Goal: Information Seeking & Learning: Learn about a topic

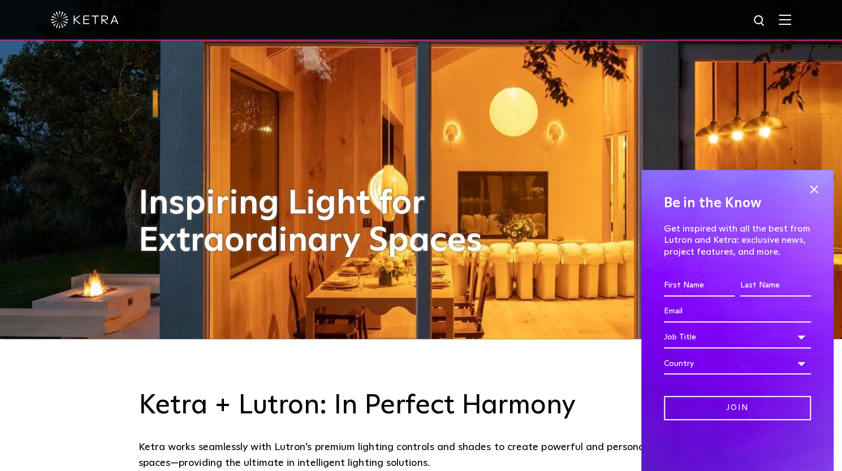
scroll to position [130, 0]
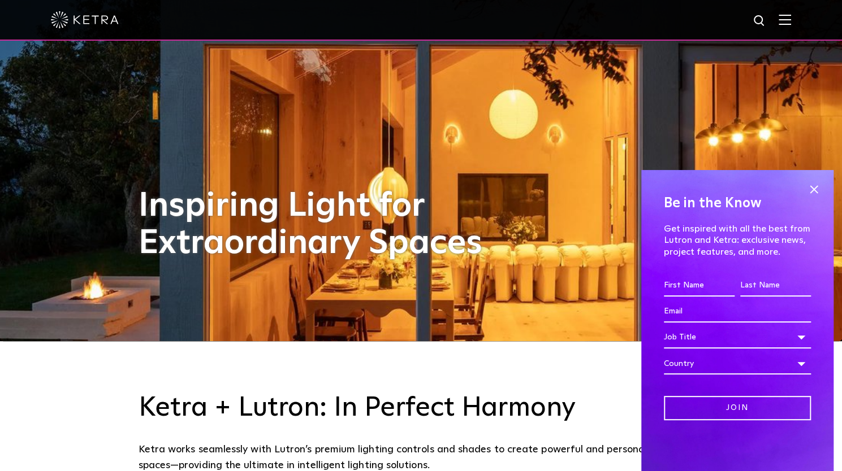
click at [791, 23] on img at bounding box center [784, 19] width 12 height 11
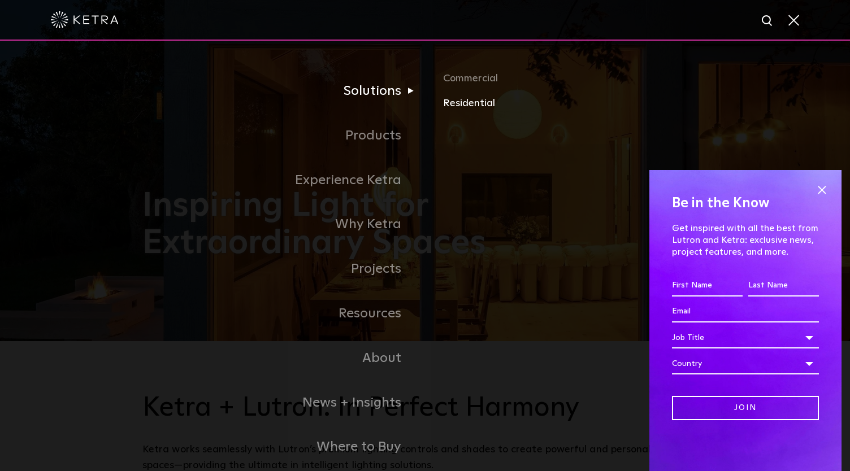
click at [458, 105] on link "Residential" at bounding box center [575, 104] width 265 height 16
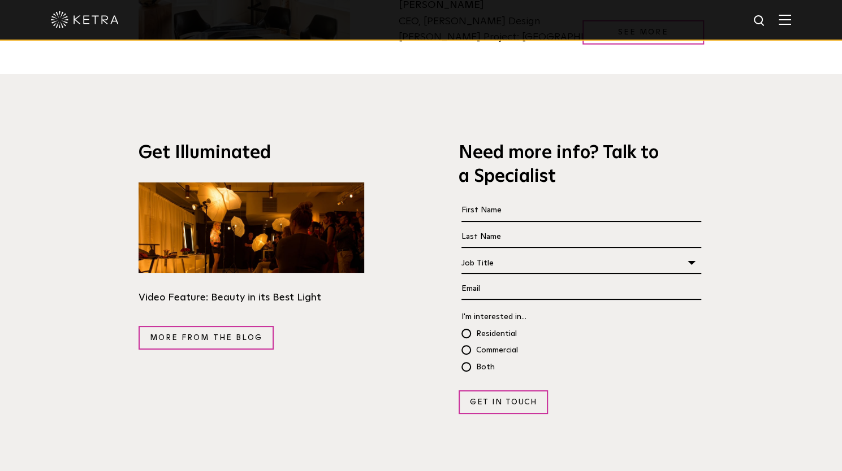
scroll to position [1955, 0]
click at [800, 23] on div at bounding box center [421, 20] width 842 height 41
click at [791, 23] on img at bounding box center [784, 19] width 12 height 11
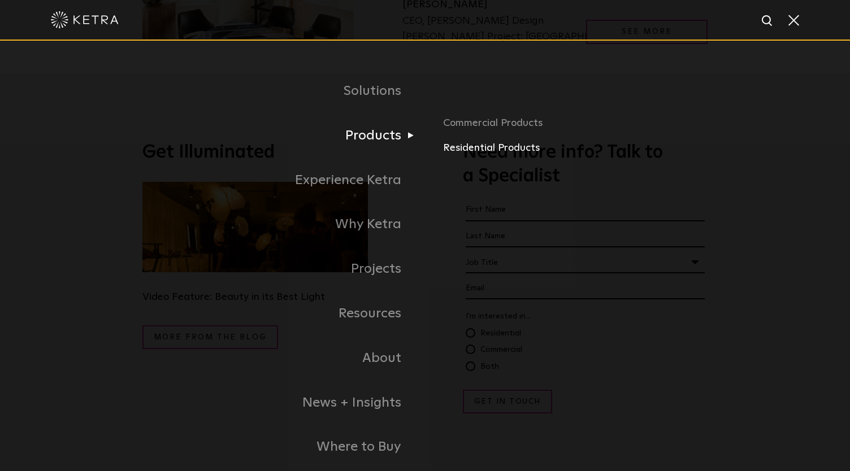
click at [478, 153] on link "Residential Products" at bounding box center [575, 148] width 265 height 16
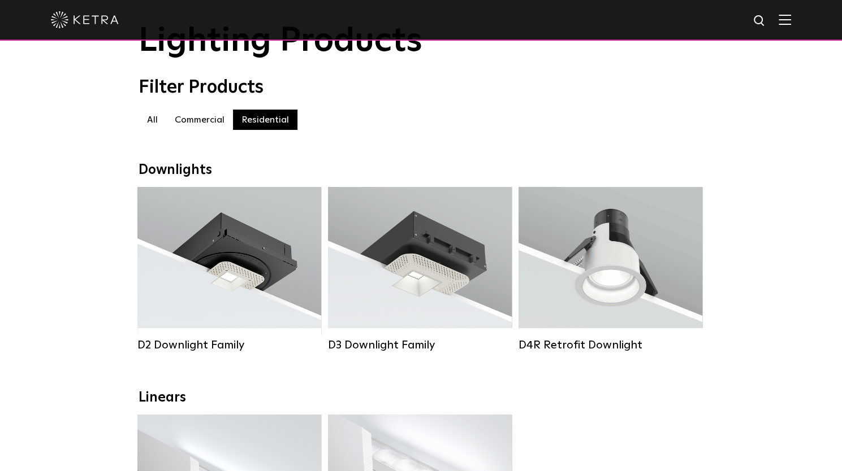
scroll to position [60, 0]
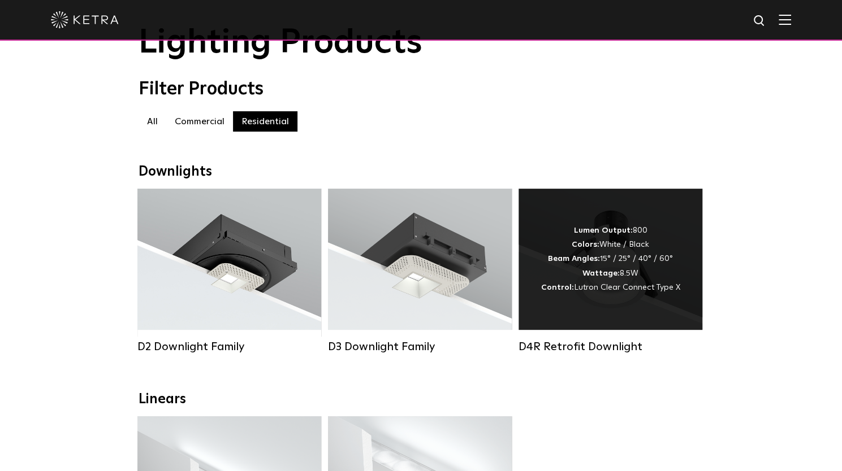
click at [606, 272] on div "Lumen Output: 800 Colors: White / Black Beam Angles: 15° / 25° / 40° / 60° Watt…" at bounding box center [610, 259] width 139 height 71
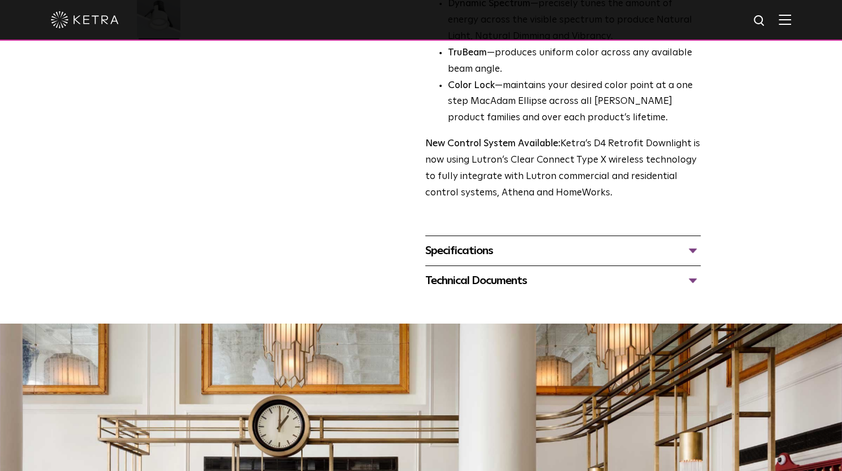
scroll to position [368, 0]
click at [535, 254] on div "Specifications" at bounding box center [562, 252] width 275 height 18
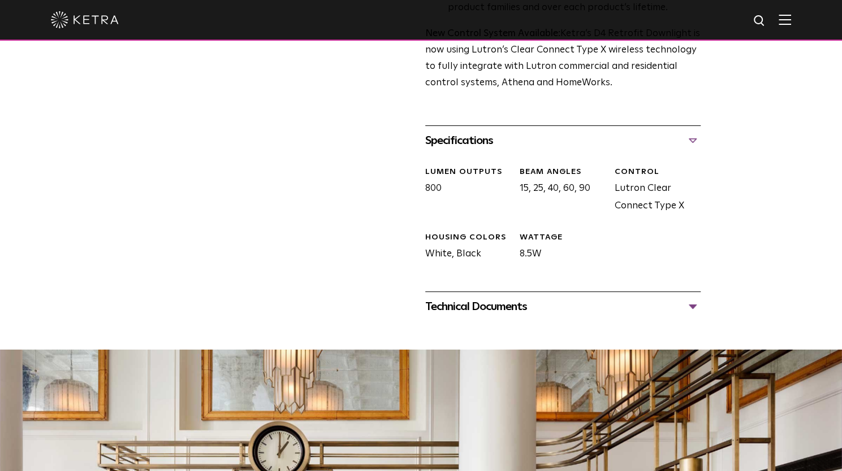
scroll to position [484, 0]
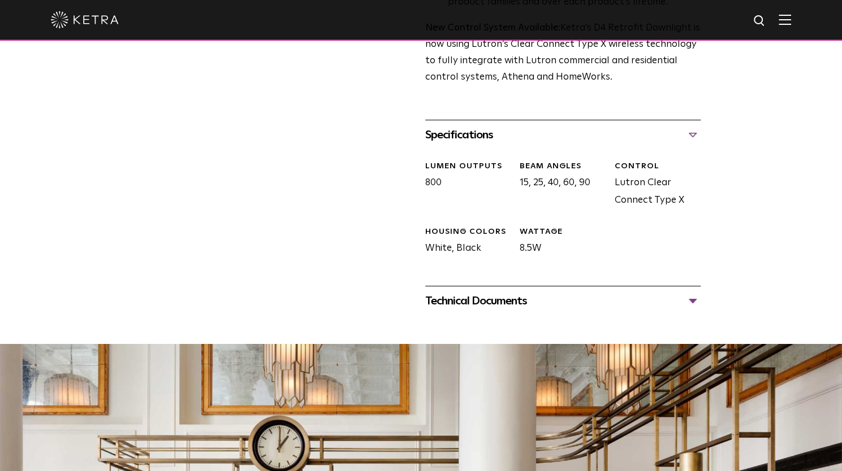
click at [534, 304] on div "Technical Documents" at bounding box center [562, 301] width 275 height 18
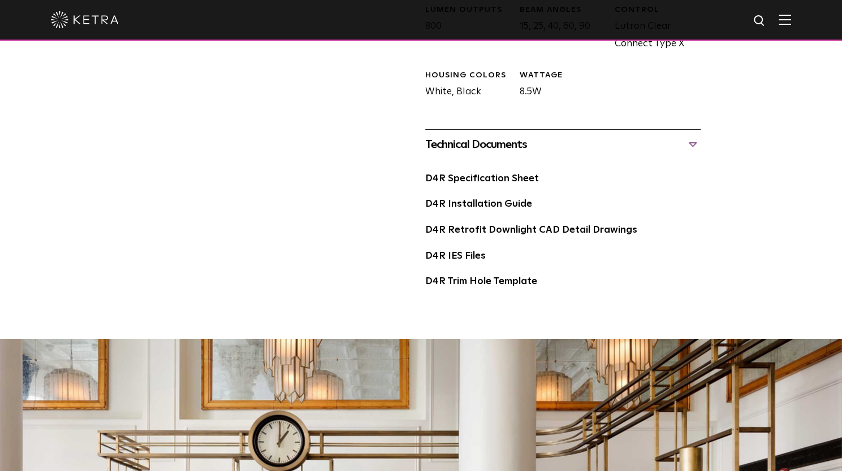
scroll to position [647, 0]
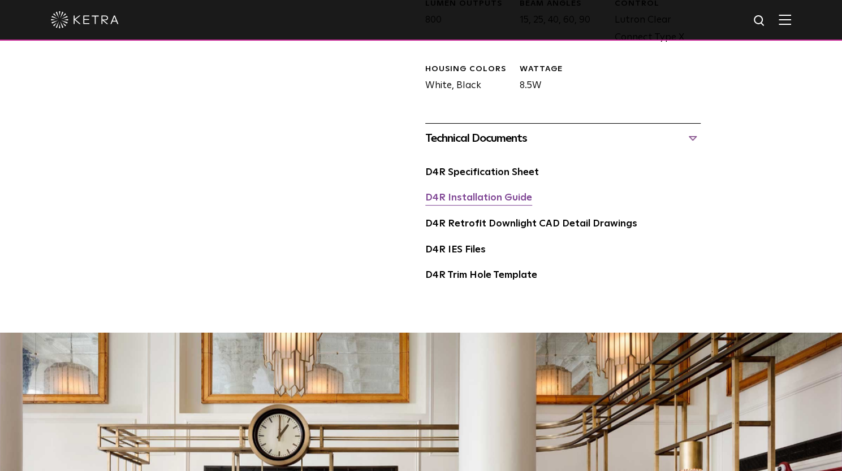
click at [468, 200] on link "D4R Installation Guide" at bounding box center [478, 198] width 107 height 10
click at [479, 226] on link "D4R Retrofit Downlight CAD Detail Drawings" at bounding box center [531, 224] width 212 height 10
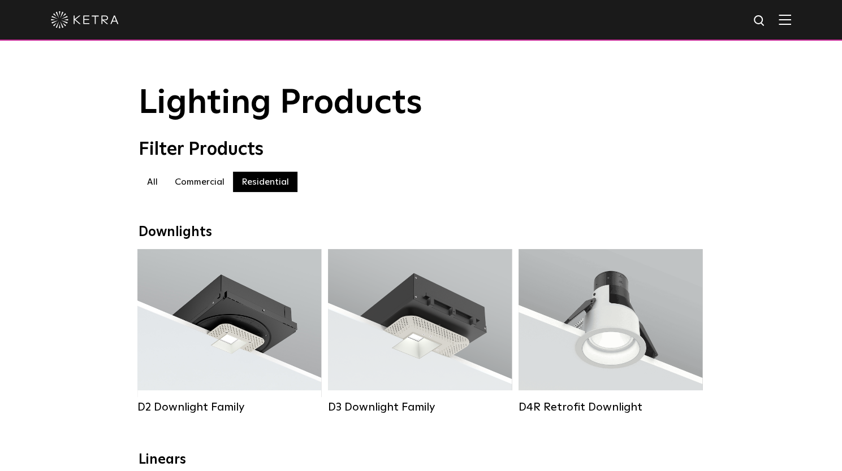
click at [791, 21] on img at bounding box center [784, 19] width 12 height 11
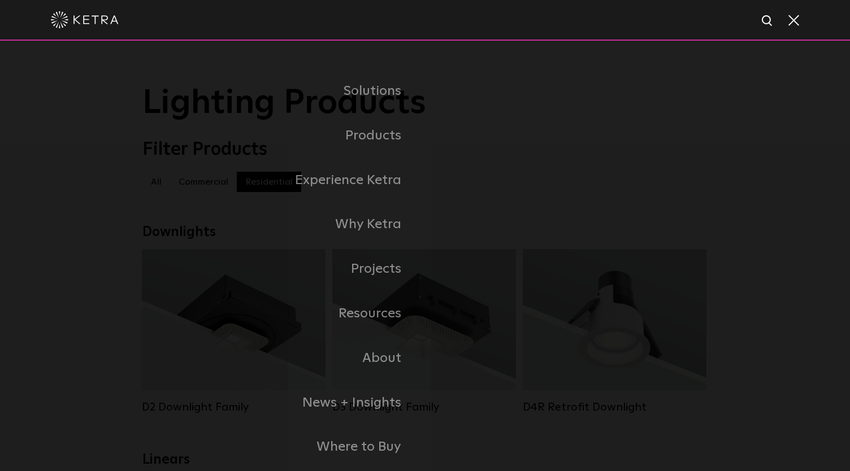
click at [794, 22] on span at bounding box center [793, 19] width 12 height 11
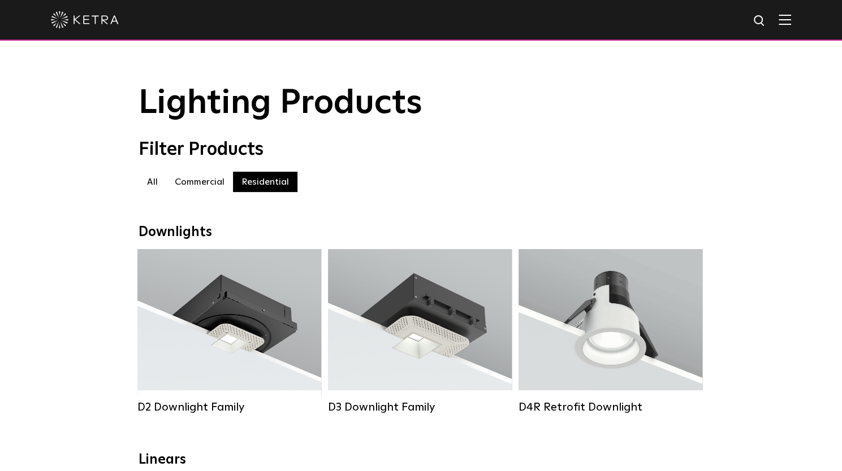
click at [564, 89] on h1 "Lighting Products" at bounding box center [420, 103] width 565 height 37
